Goal: Information Seeking & Learning: Understand process/instructions

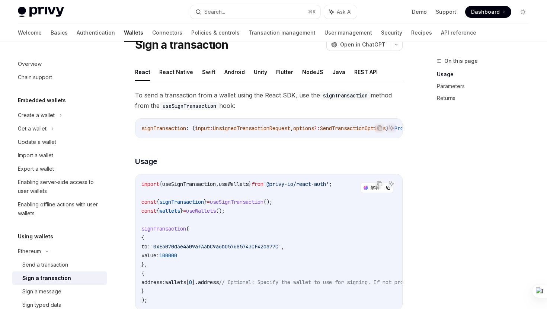
scroll to position [35, 0]
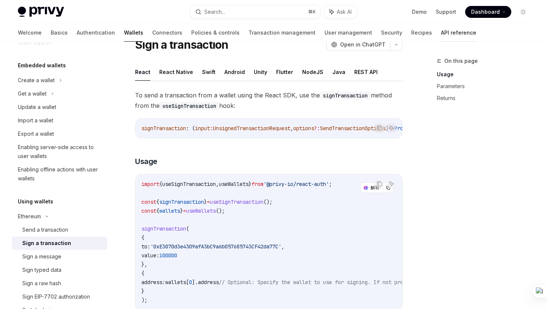
click at [441, 35] on link "API reference" at bounding box center [458, 33] width 35 height 18
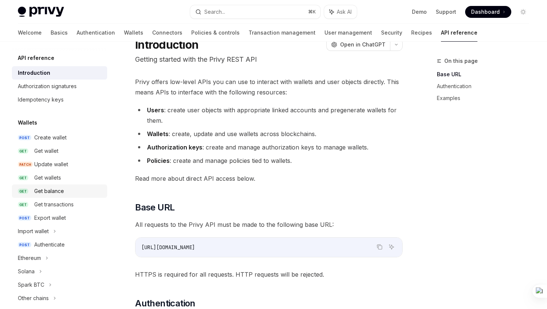
click at [59, 192] on div "Get balance" at bounding box center [49, 191] width 30 height 9
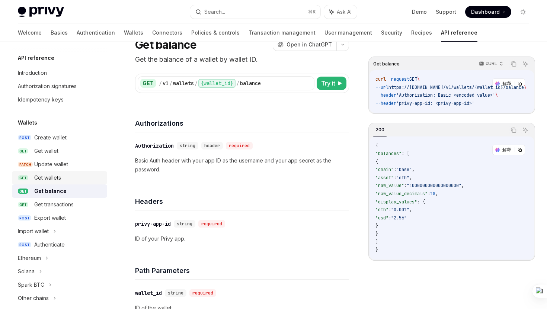
click at [60, 178] on div "Get wallets" at bounding box center [47, 177] width 27 height 9
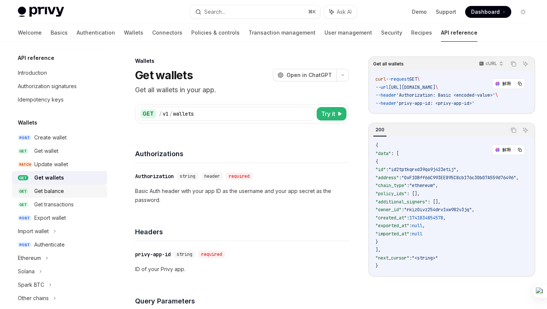
click at [63, 188] on div "Get balance" at bounding box center [49, 191] width 30 height 9
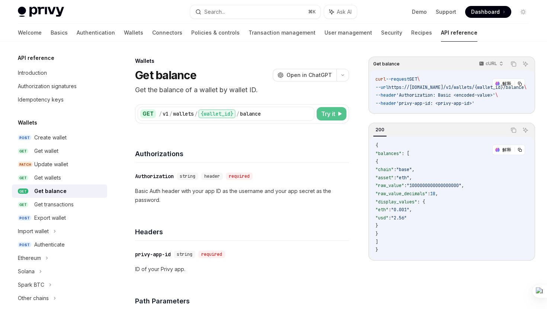
click at [333, 114] on span "Try it" at bounding box center [328, 113] width 14 height 9
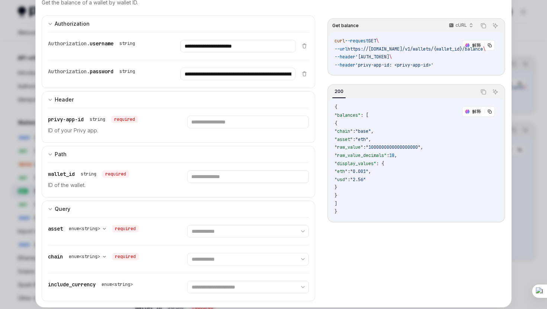
scroll to position [58, 0]
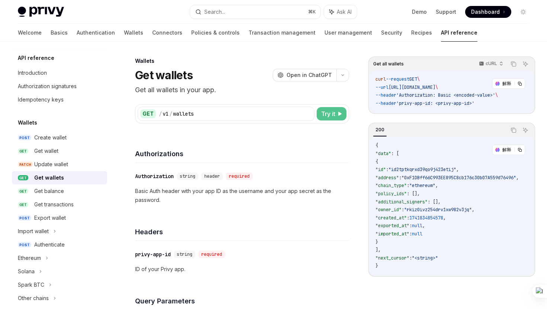
click at [332, 112] on span "Try it" at bounding box center [328, 113] width 14 height 9
type textarea "*"
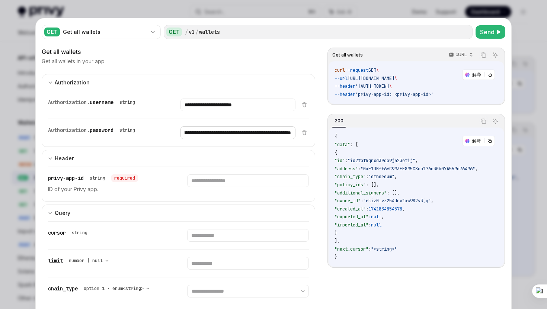
scroll to position [0, 175]
drag, startPoint x: 183, startPoint y: 134, endPoint x: 294, endPoint y: 133, distance: 111.3
click at [294, 111] on input "**********" at bounding box center [238, 105] width 115 height 13
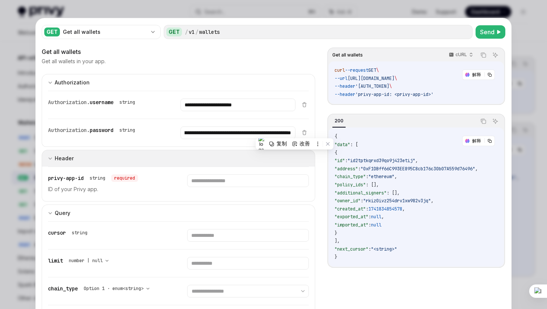
scroll to position [0, 0]
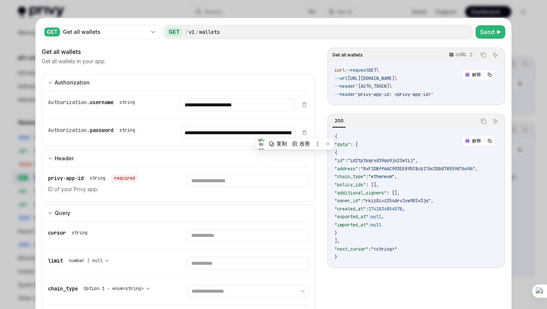
click at [510, 100] on div "**********" at bounding box center [274, 178] width 476 height 321
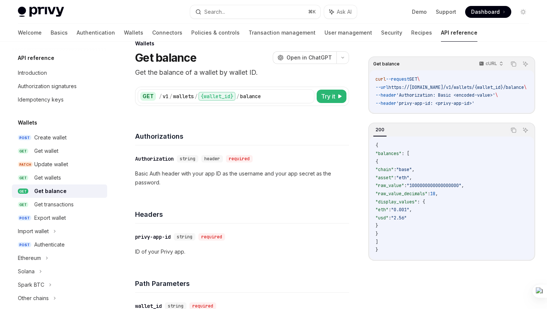
scroll to position [31, 0]
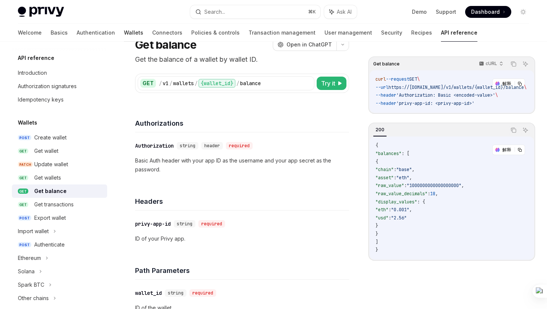
click at [124, 30] on link "Wallets" at bounding box center [133, 33] width 19 height 18
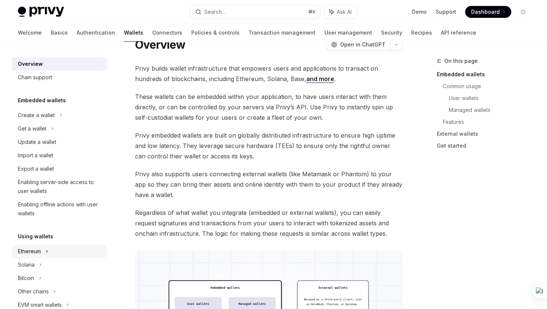
click at [40, 120] on div "Ethereum" at bounding box center [36, 115] width 37 height 9
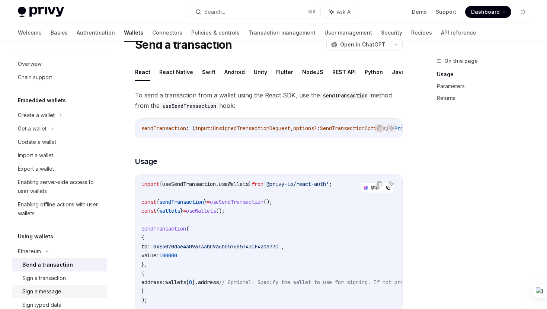
click at [57, 289] on div "Sign a message" at bounding box center [41, 291] width 39 height 9
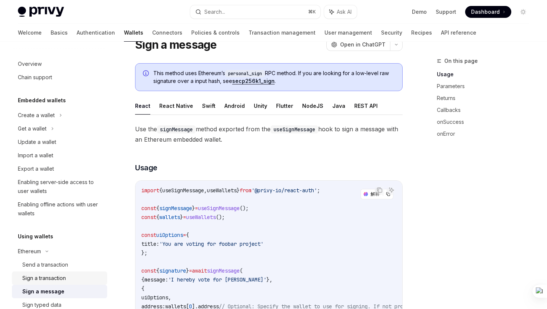
click at [73, 275] on div "Sign a transaction" at bounding box center [62, 278] width 80 height 9
type textarea "*"
